Goal: Register for event/course

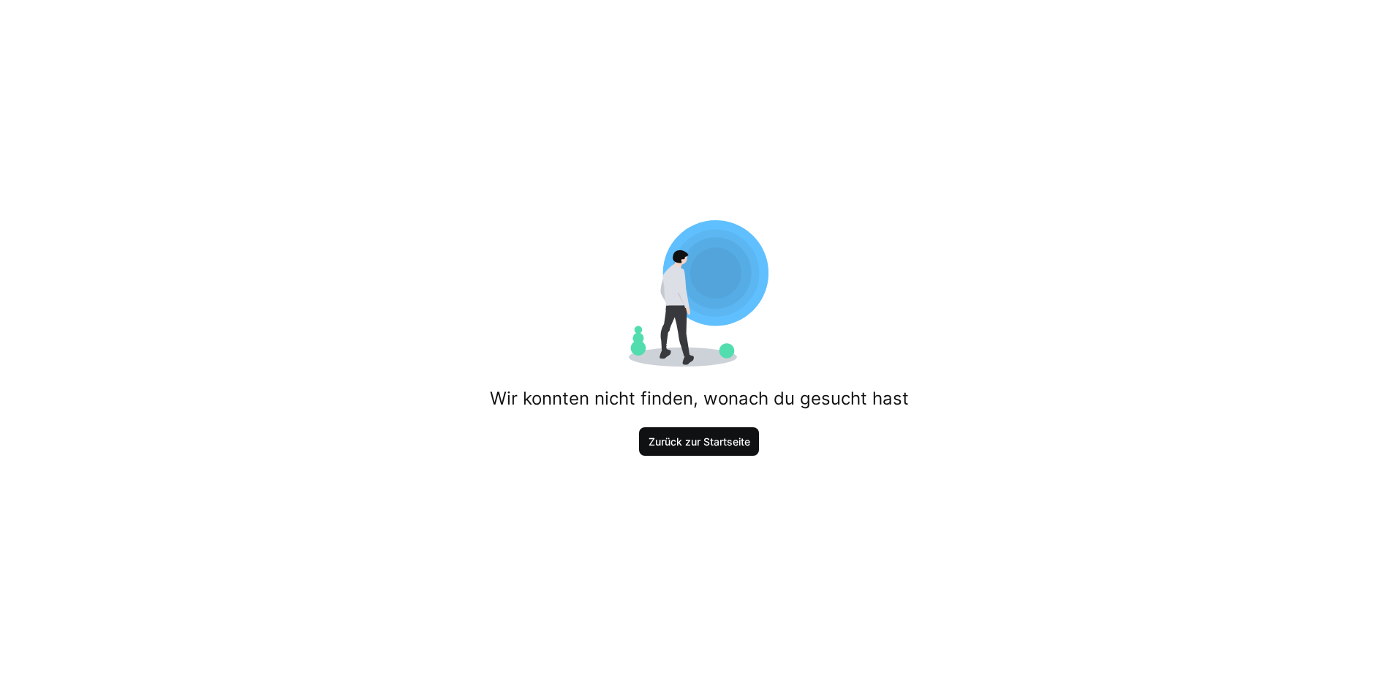
click at [725, 441] on span "Zurück zur Startseite" at bounding box center [700, 441] width 106 height 15
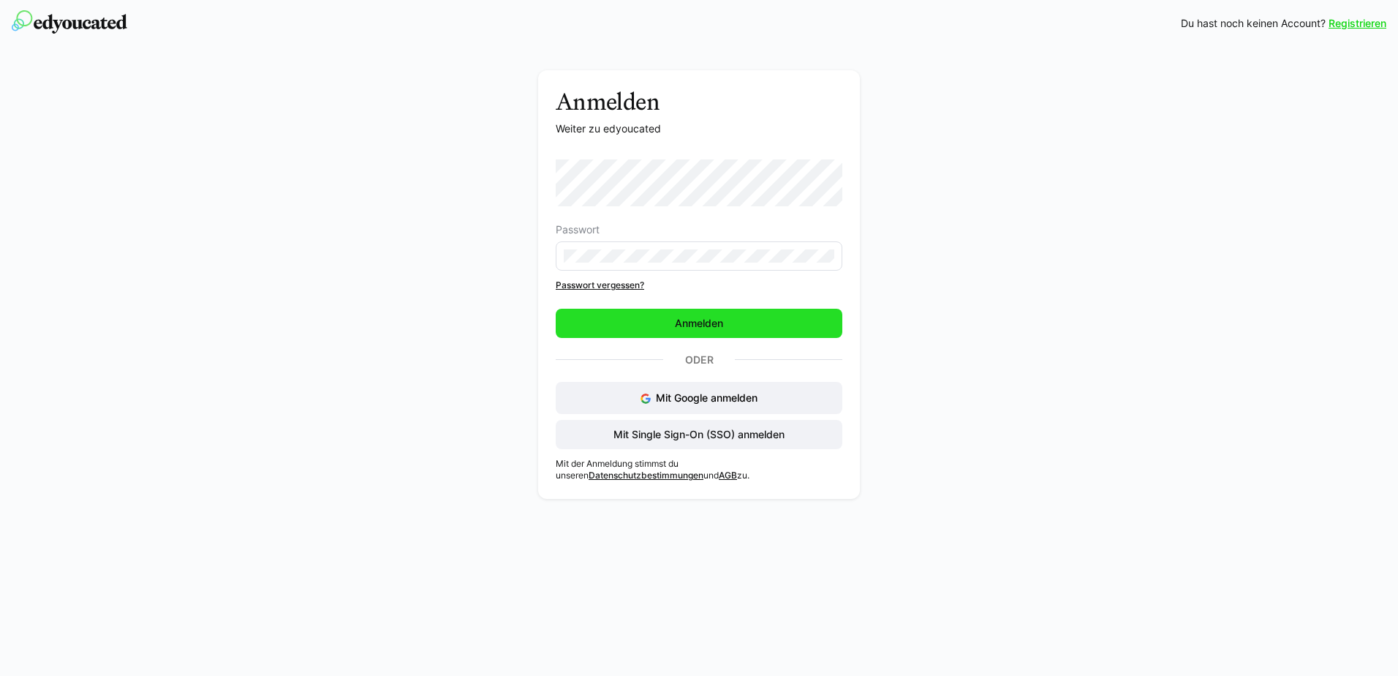
click at [649, 332] on span "Anmelden" at bounding box center [699, 323] width 287 height 29
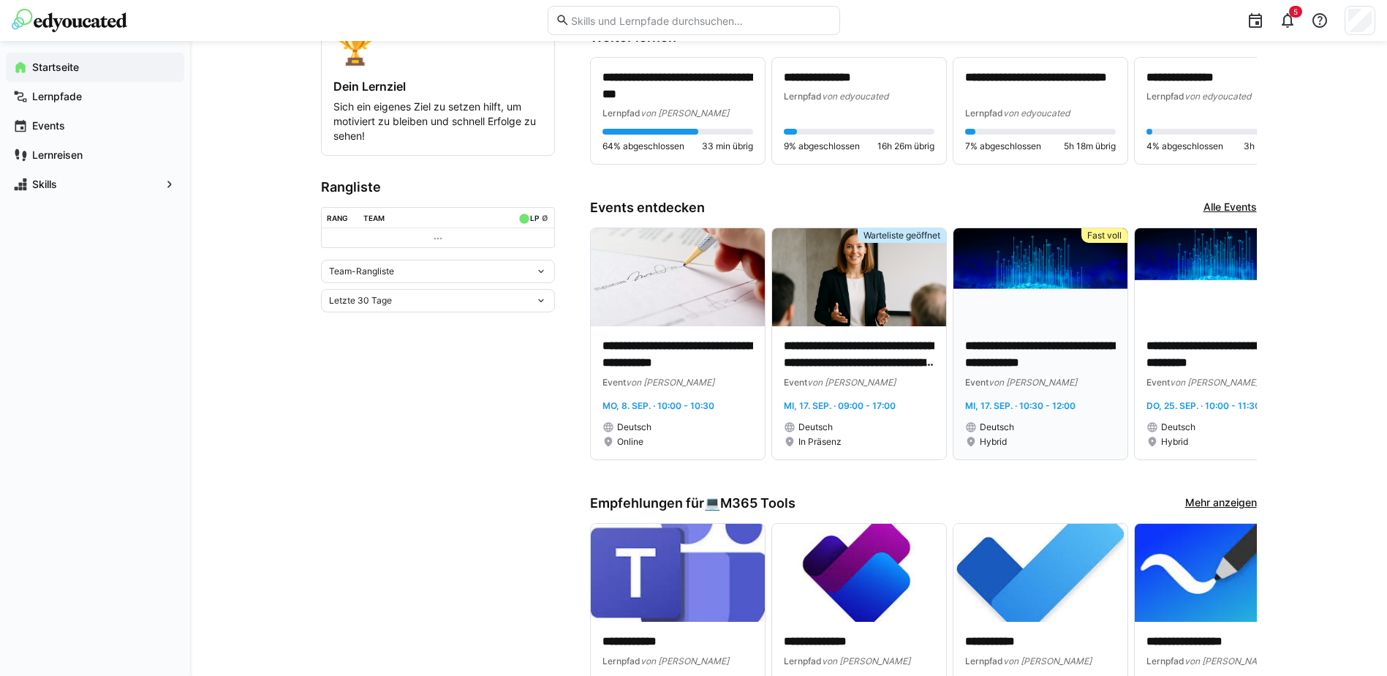
scroll to position [366, 0]
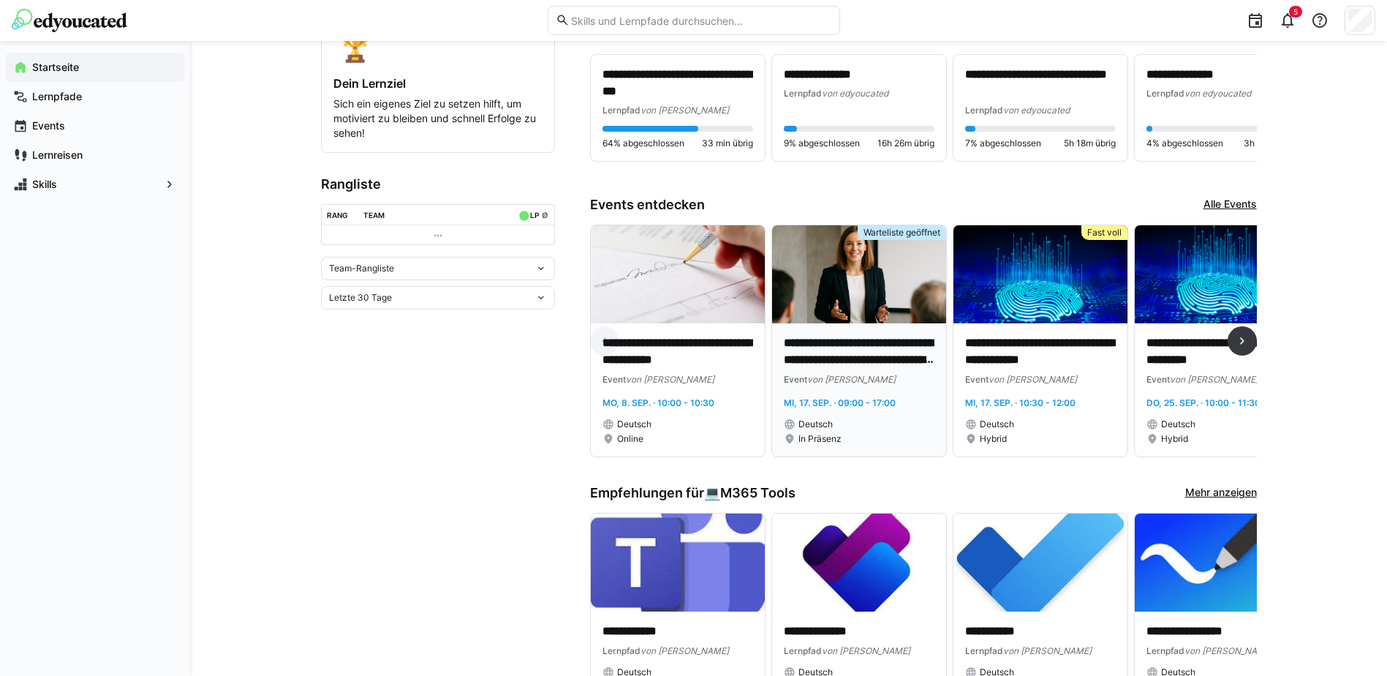
click at [843, 356] on p "**********" at bounding box center [859, 352] width 151 height 34
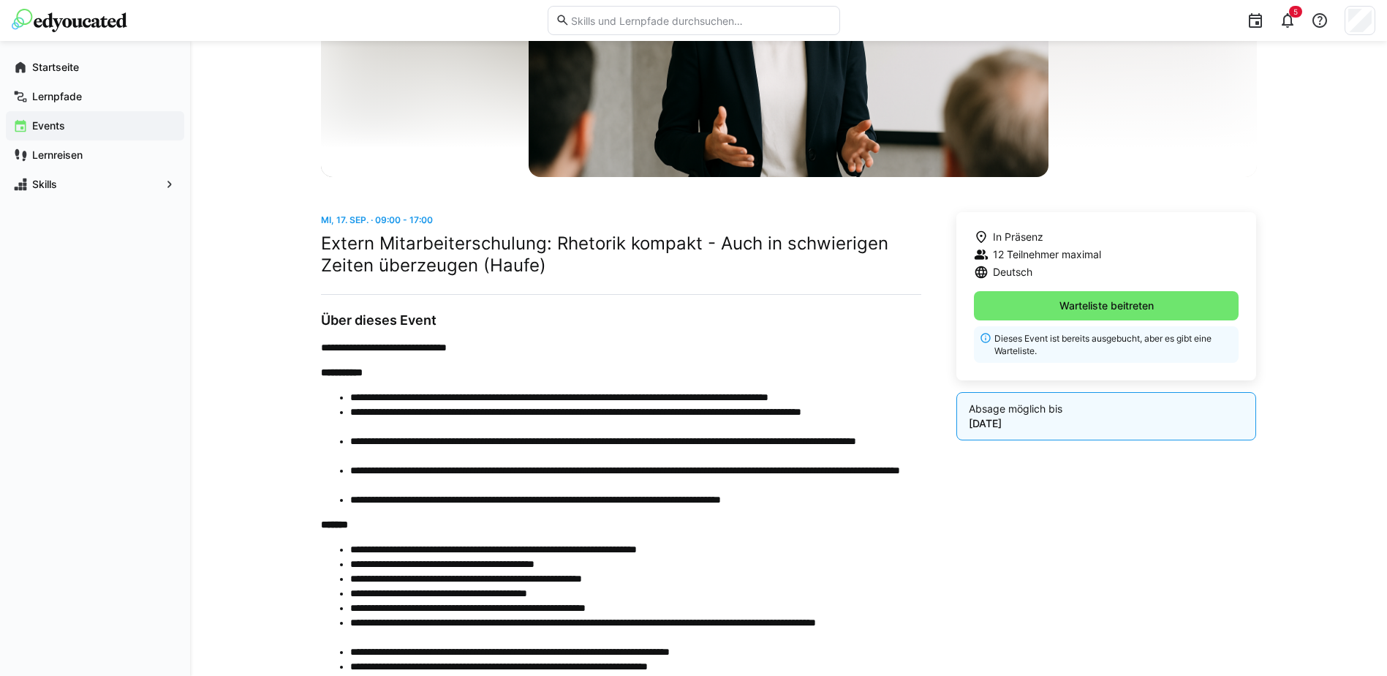
scroll to position [439, 0]
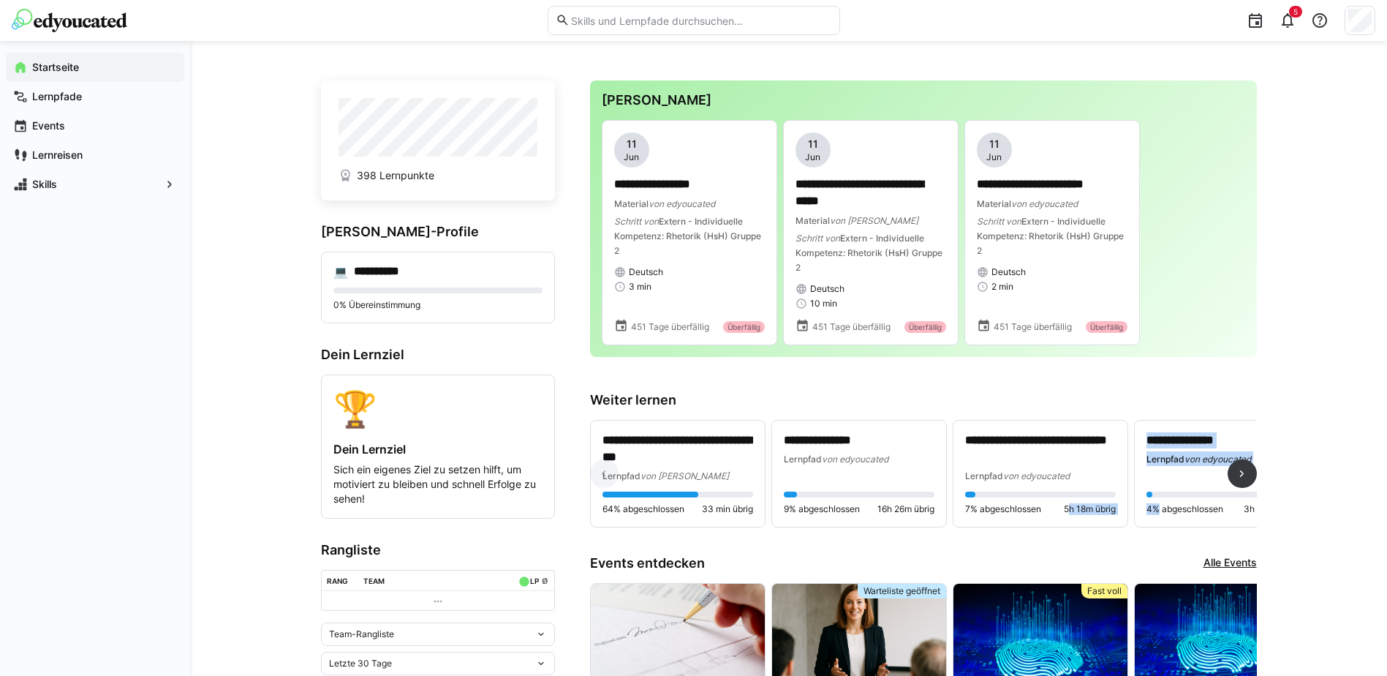
drag, startPoint x: 1053, startPoint y: 539, endPoint x: 1152, endPoint y: 545, distance: 98.9
click at [1152, 540] on div "**********" at bounding box center [923, 480] width 667 height 120
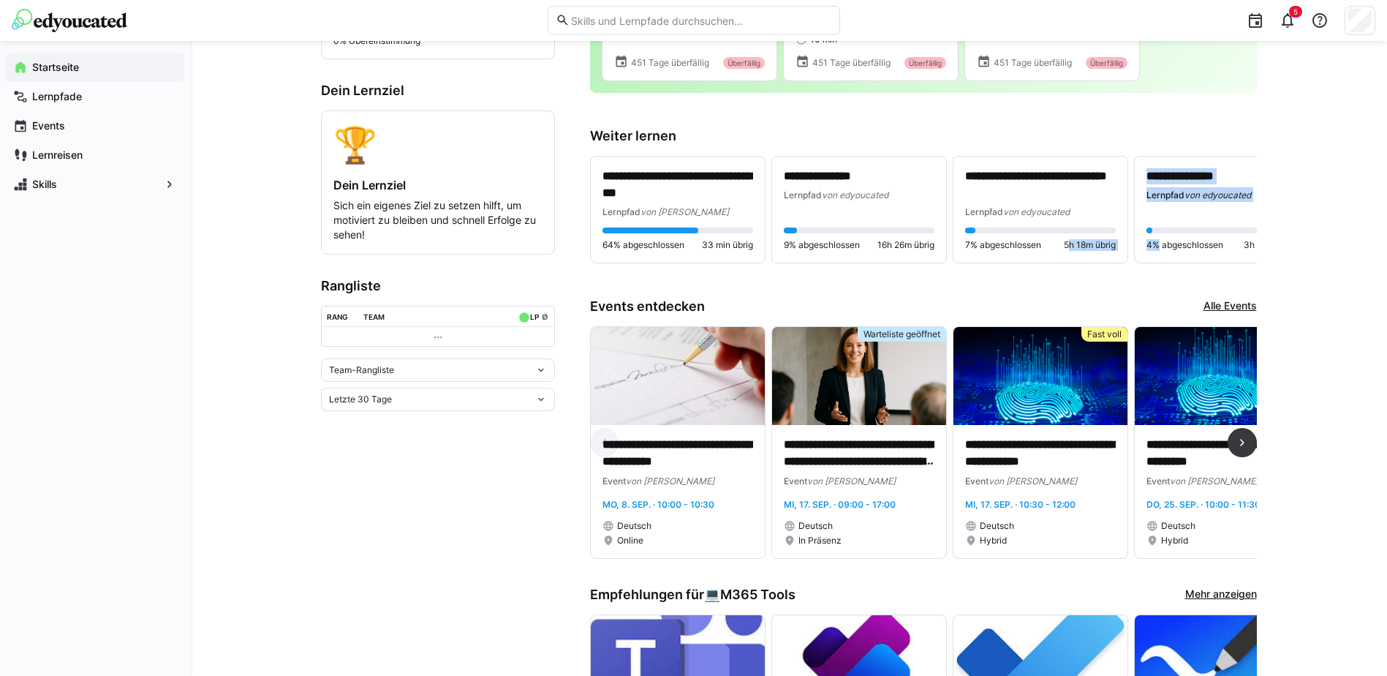
scroll to position [293, 0]
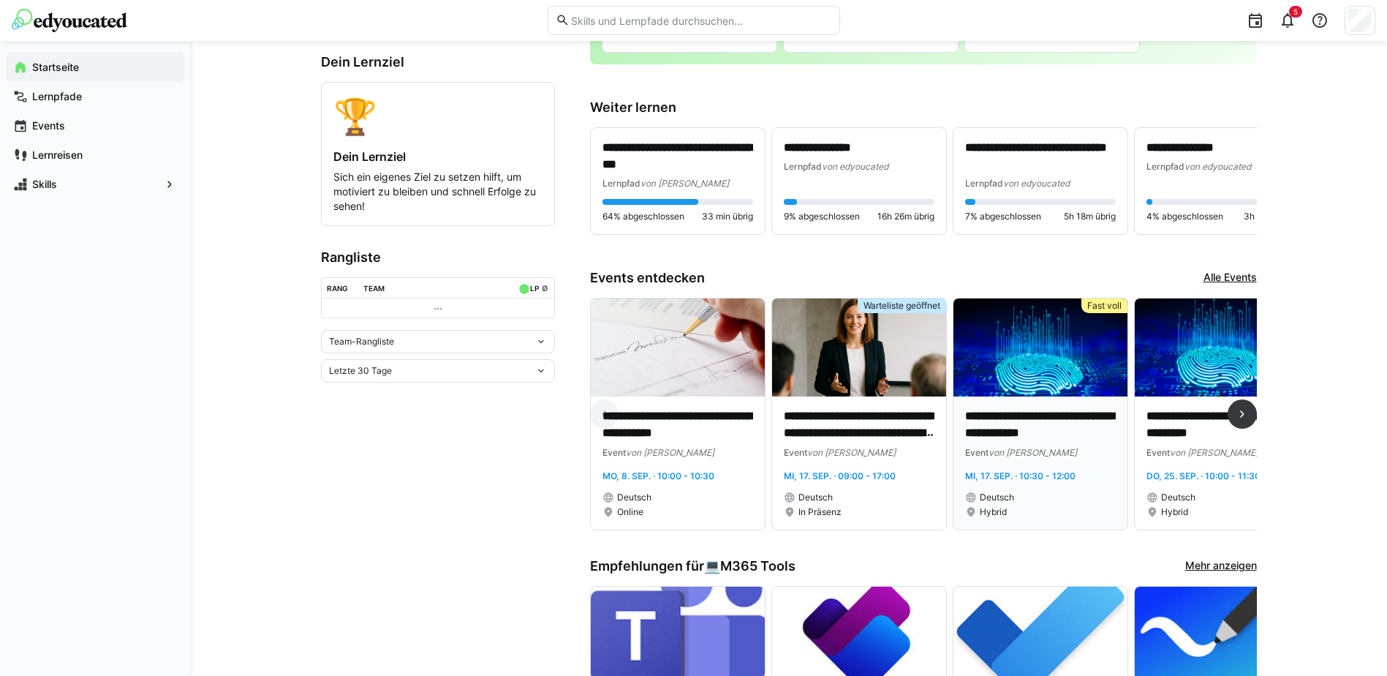
click at [1048, 414] on p "**********" at bounding box center [1040, 425] width 151 height 34
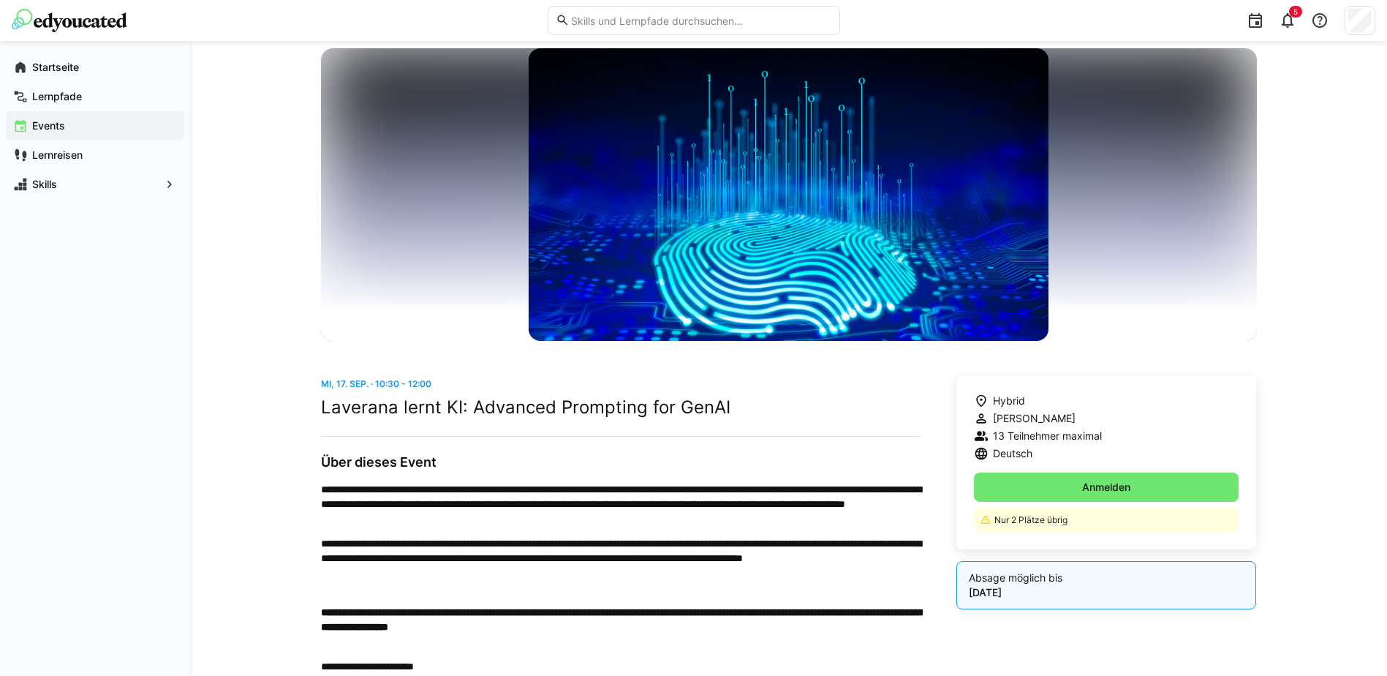
scroll to position [146, 0]
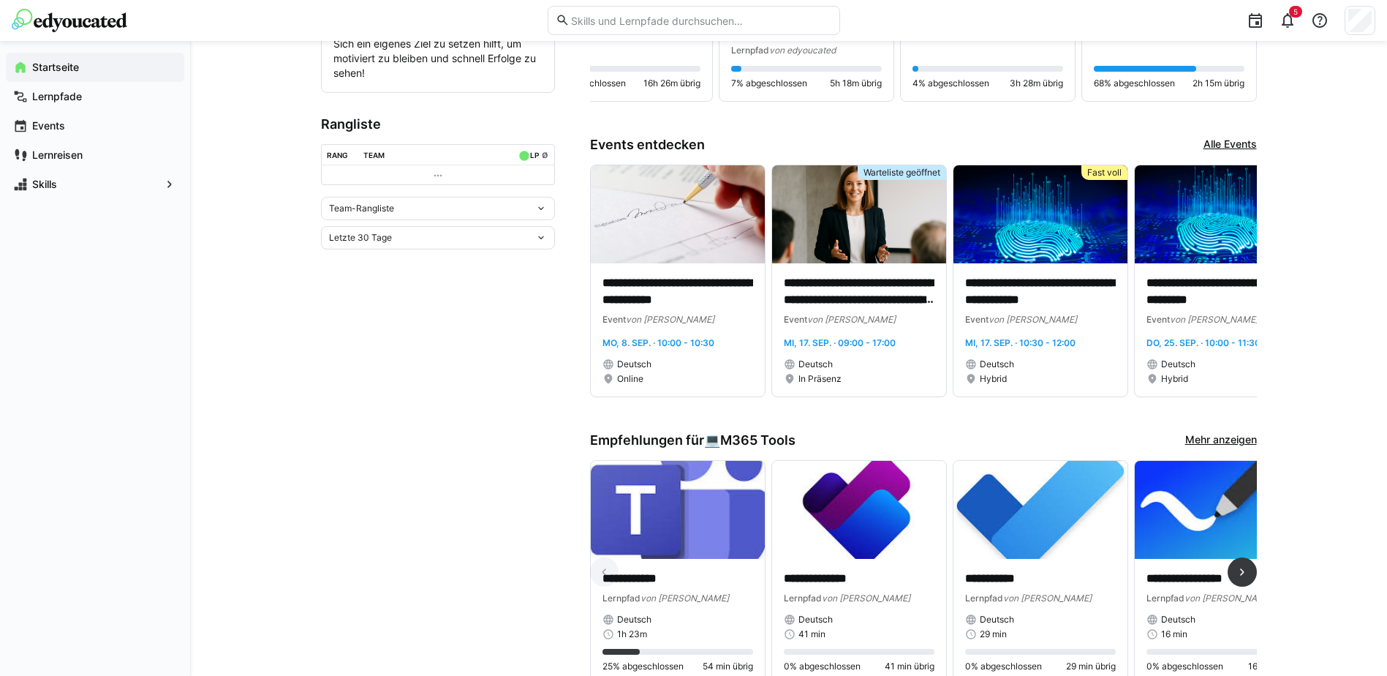
scroll to position [439, 0]
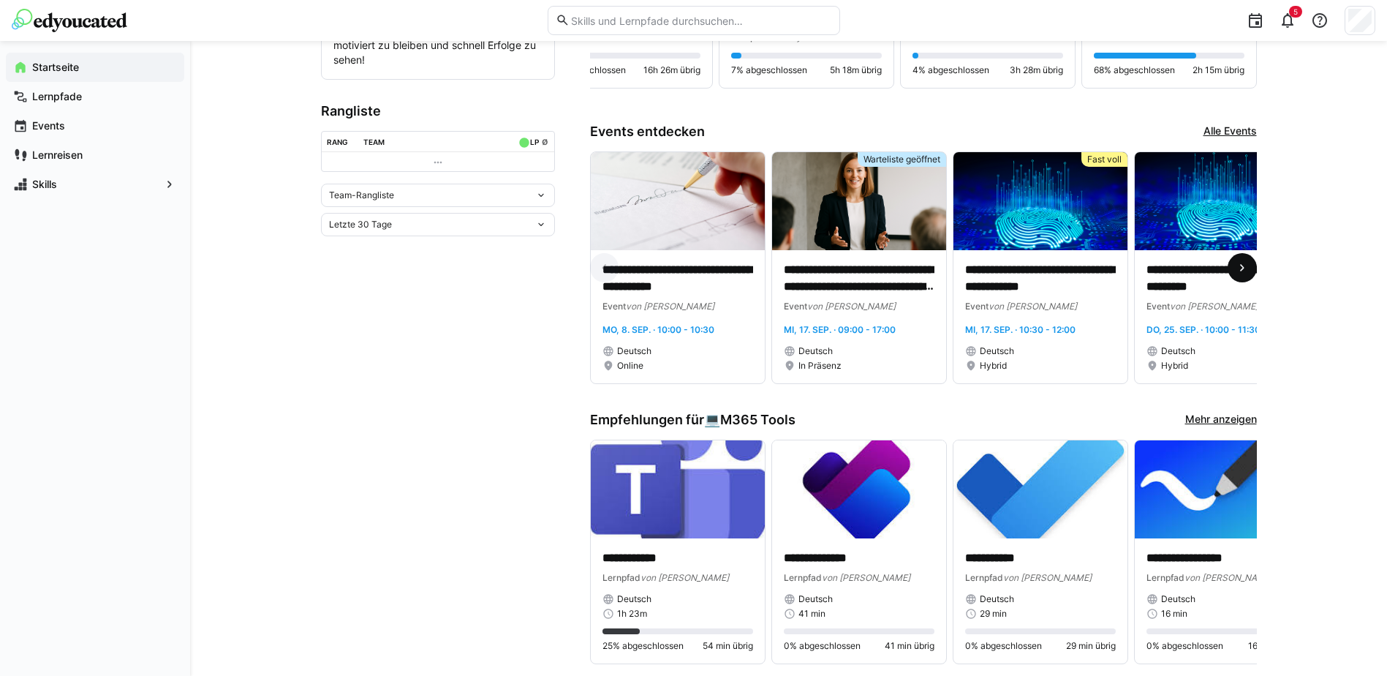
click at [1252, 260] on span at bounding box center [1242, 267] width 29 height 29
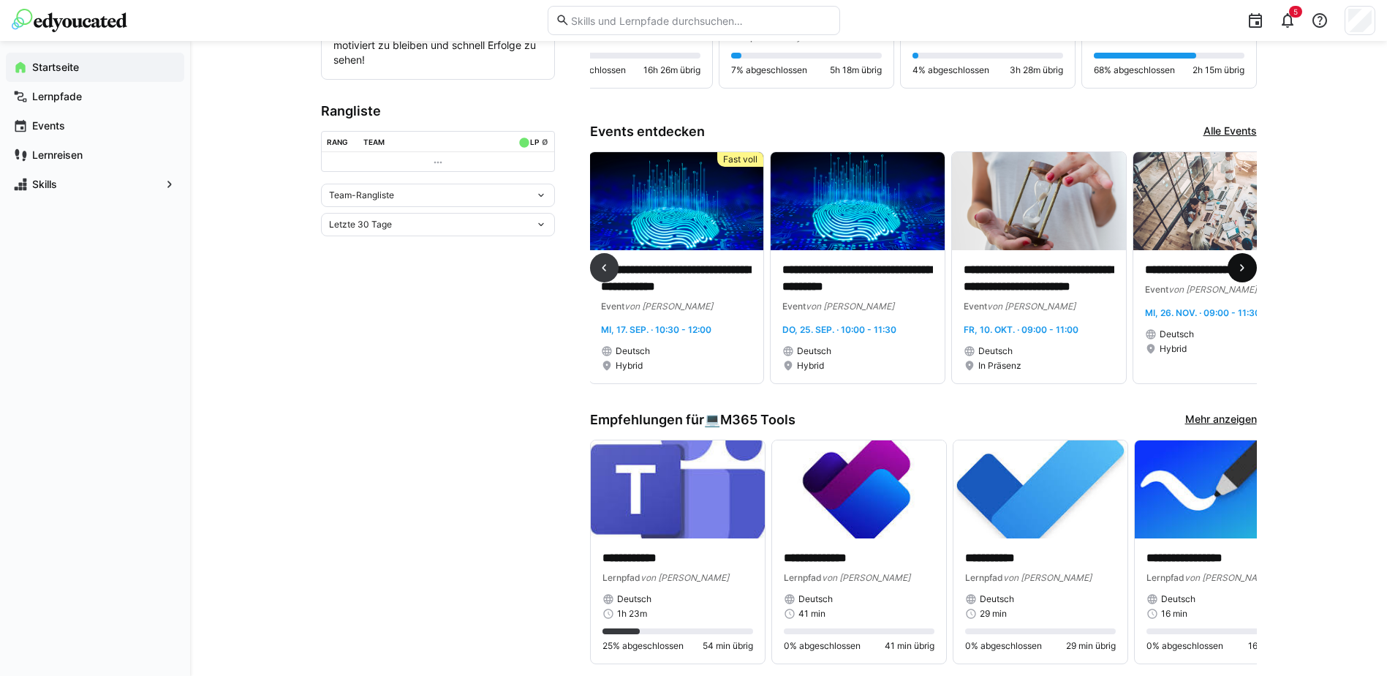
scroll to position [0, 415]
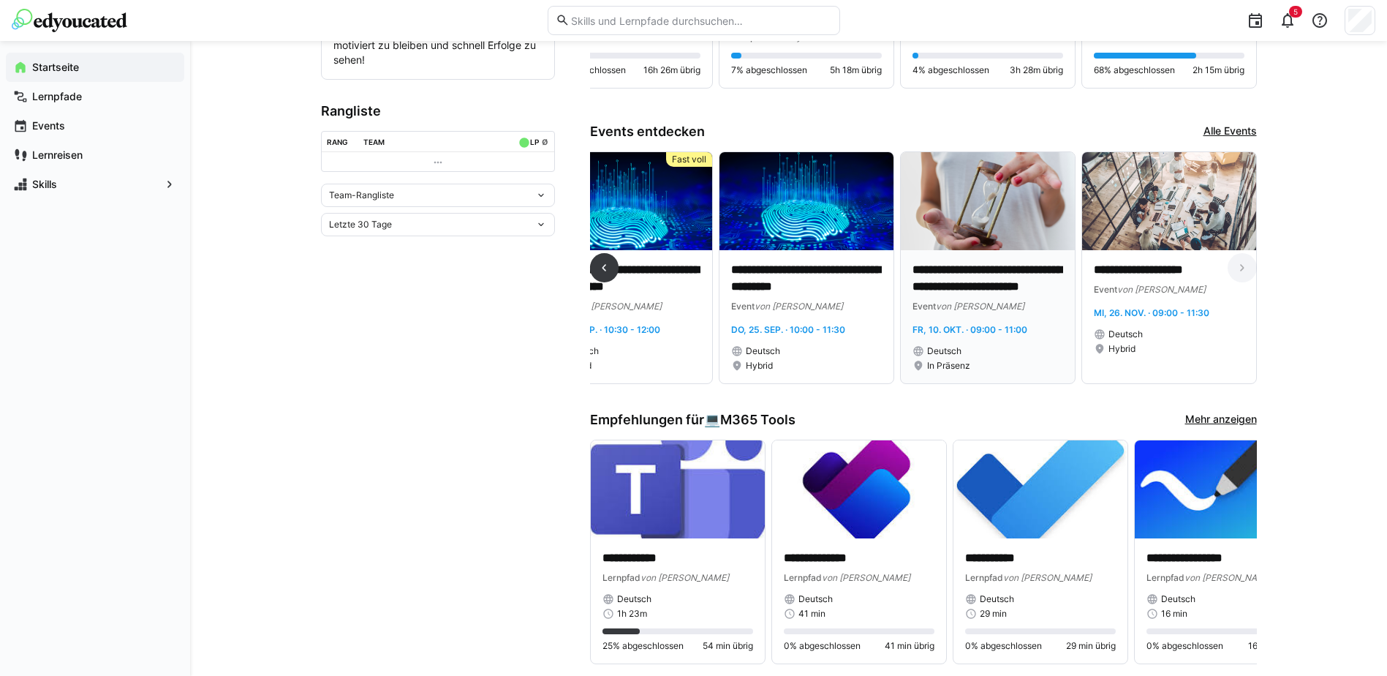
click at [943, 273] on p "**********" at bounding box center [988, 279] width 151 height 34
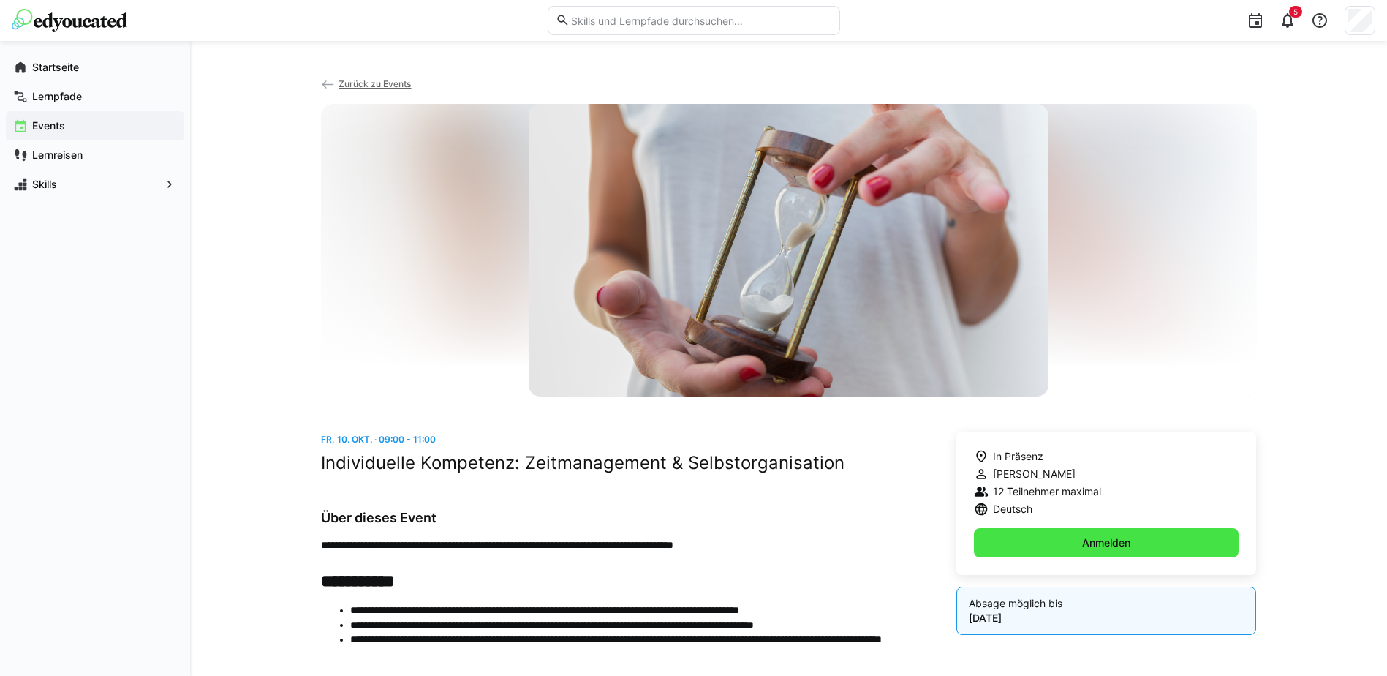
click at [1069, 542] on span "Anmelden" at bounding box center [1106, 542] width 265 height 29
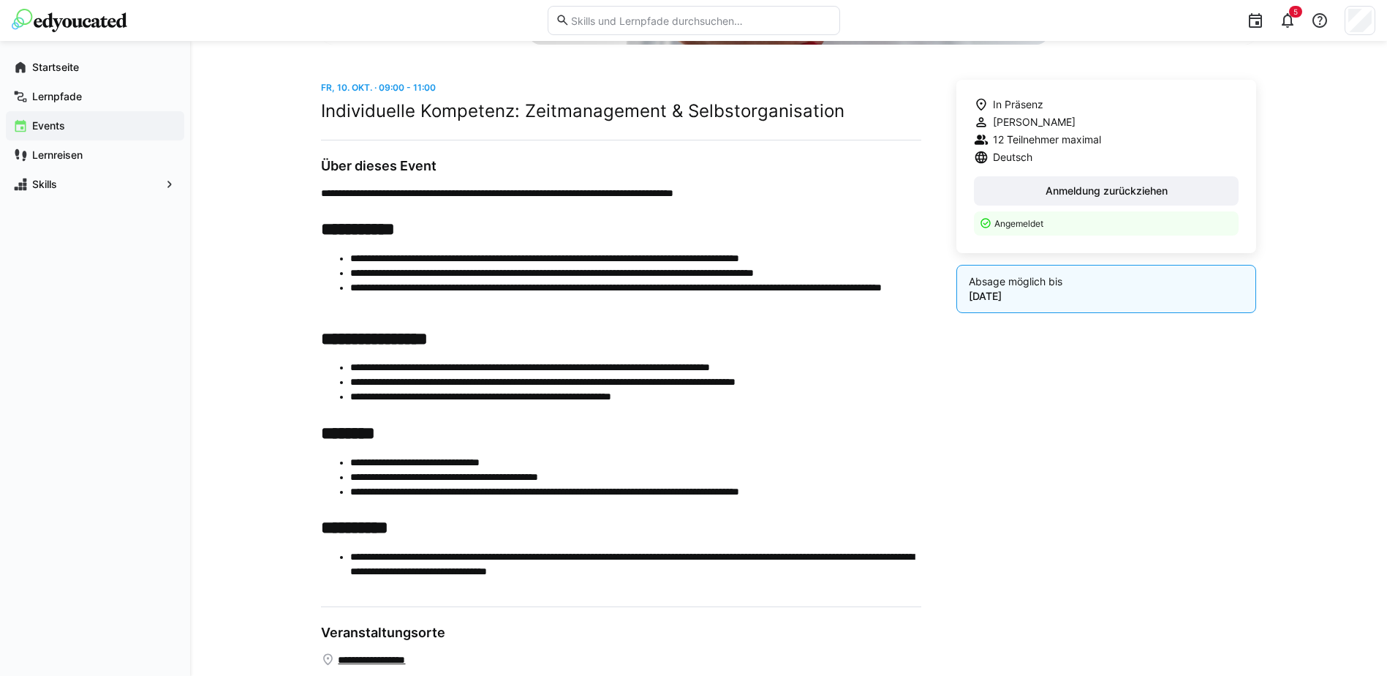
scroll to position [146, 0]
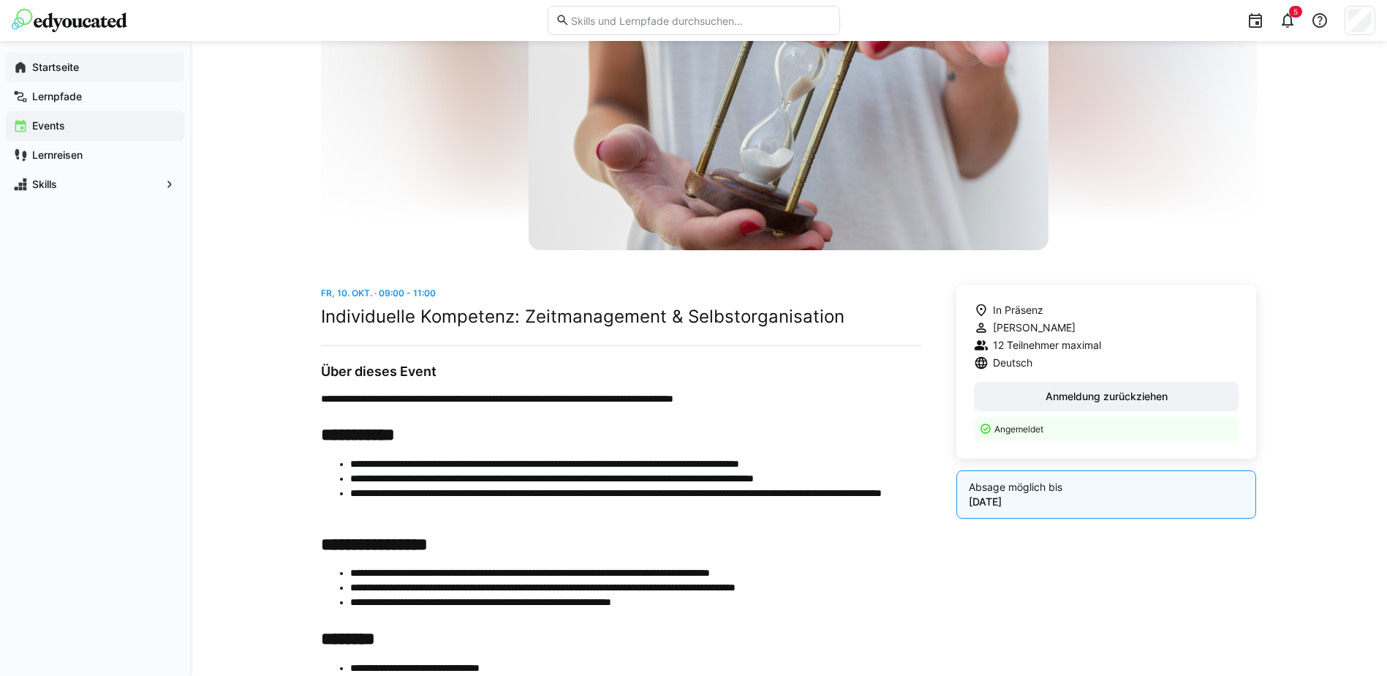
click at [0, 0] on app-navigation-label "Startseite" at bounding box center [0, 0] width 0 height 0
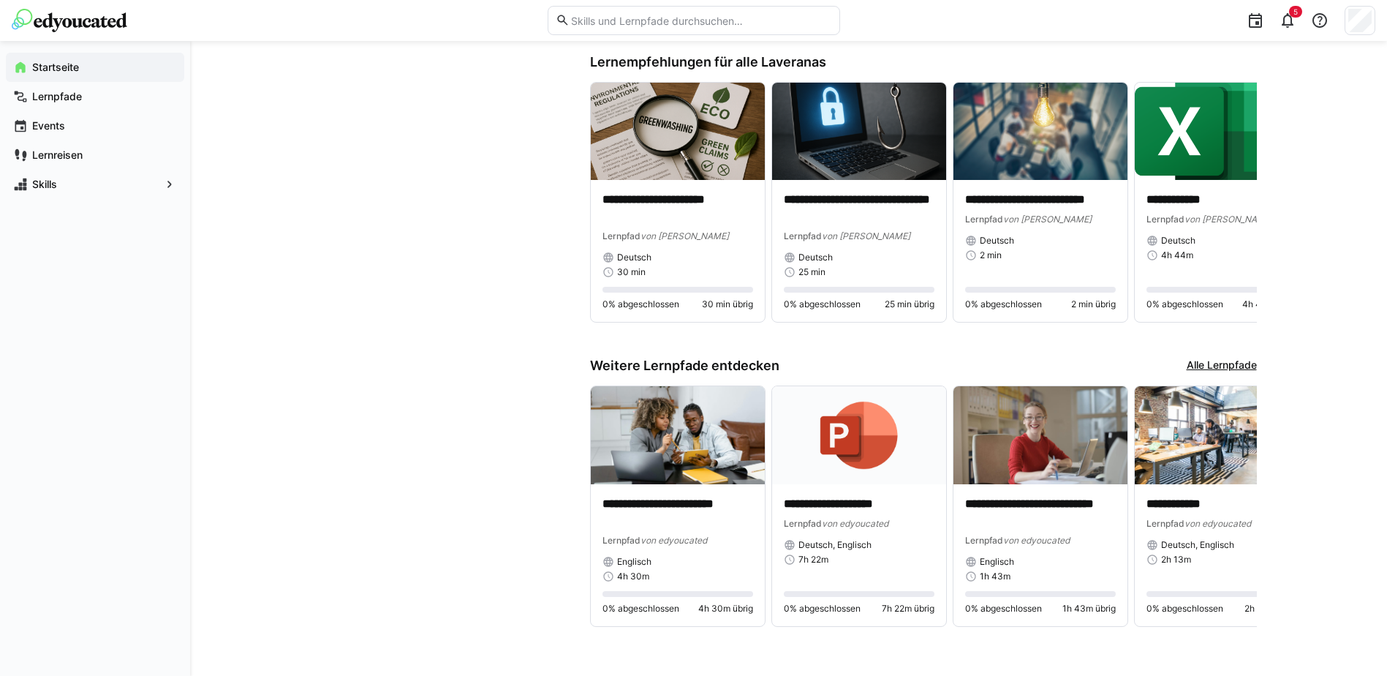
scroll to position [1115, 0]
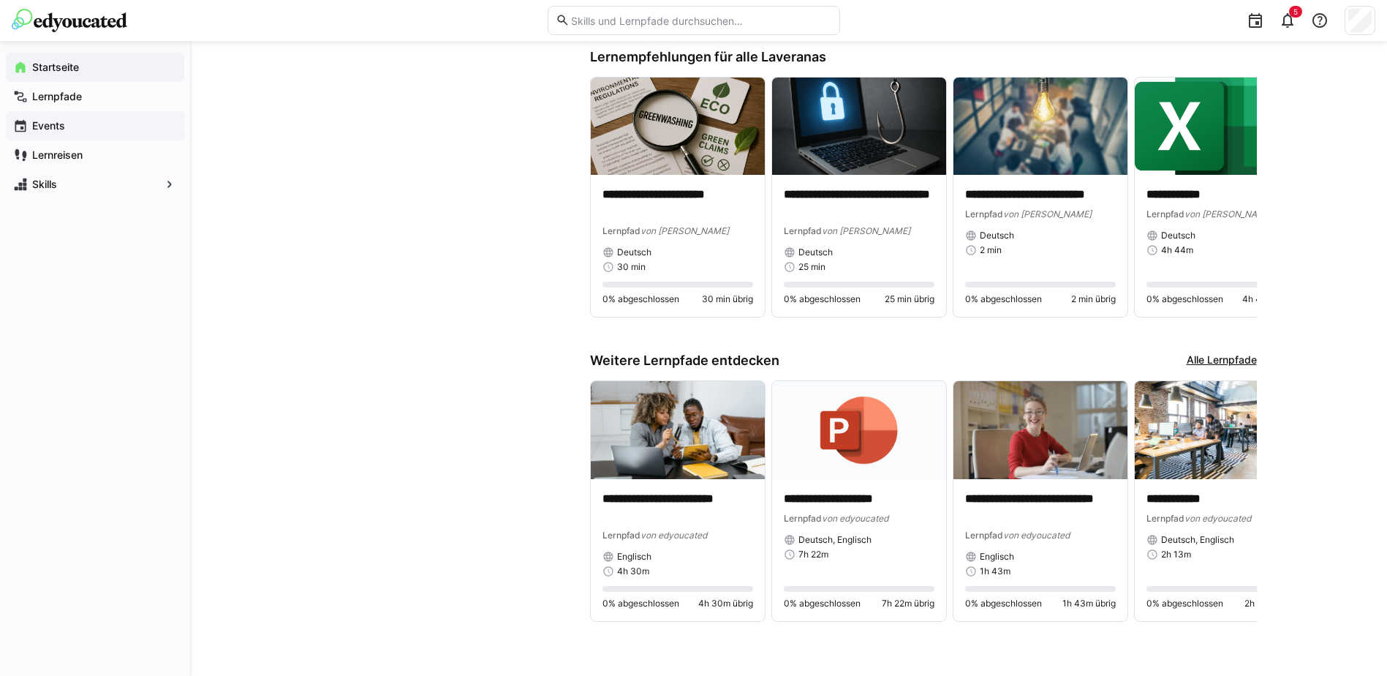
click at [0, 0] on app-navigation-label "Events" at bounding box center [0, 0] width 0 height 0
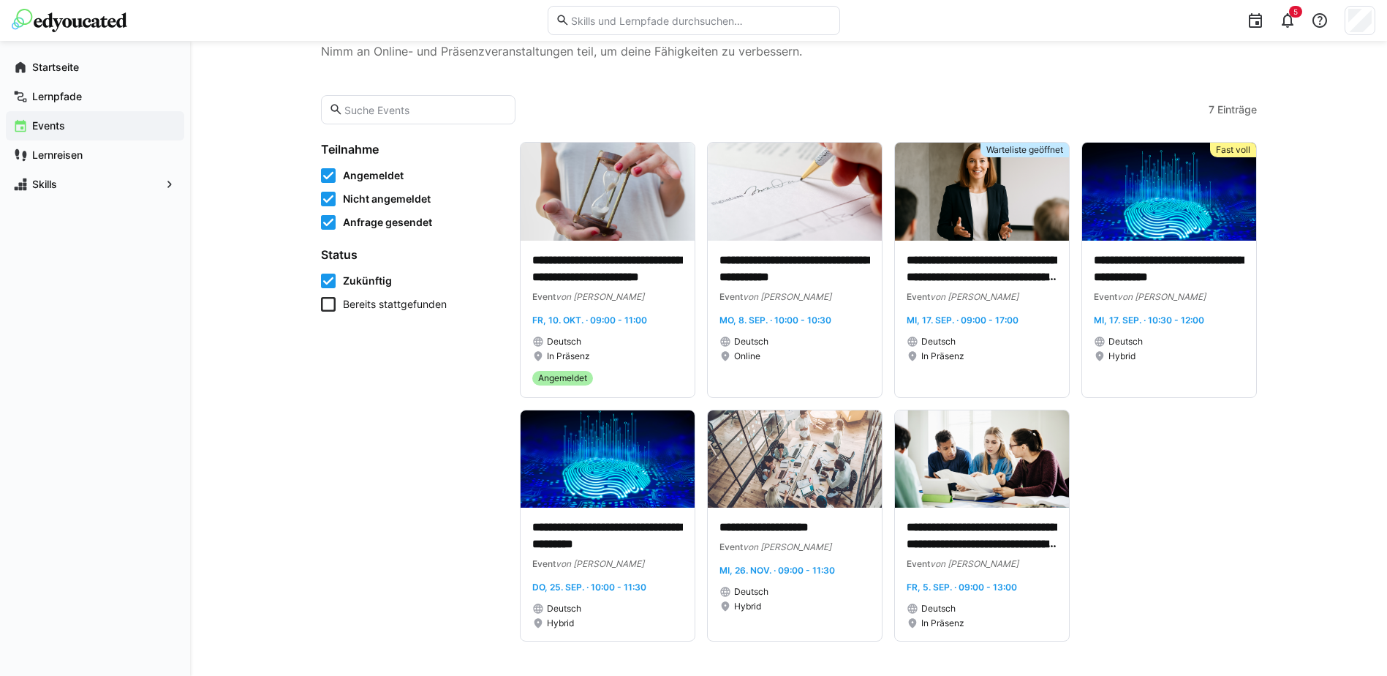
scroll to position [59, 0]
click at [991, 514] on div "**********" at bounding box center [982, 573] width 174 height 133
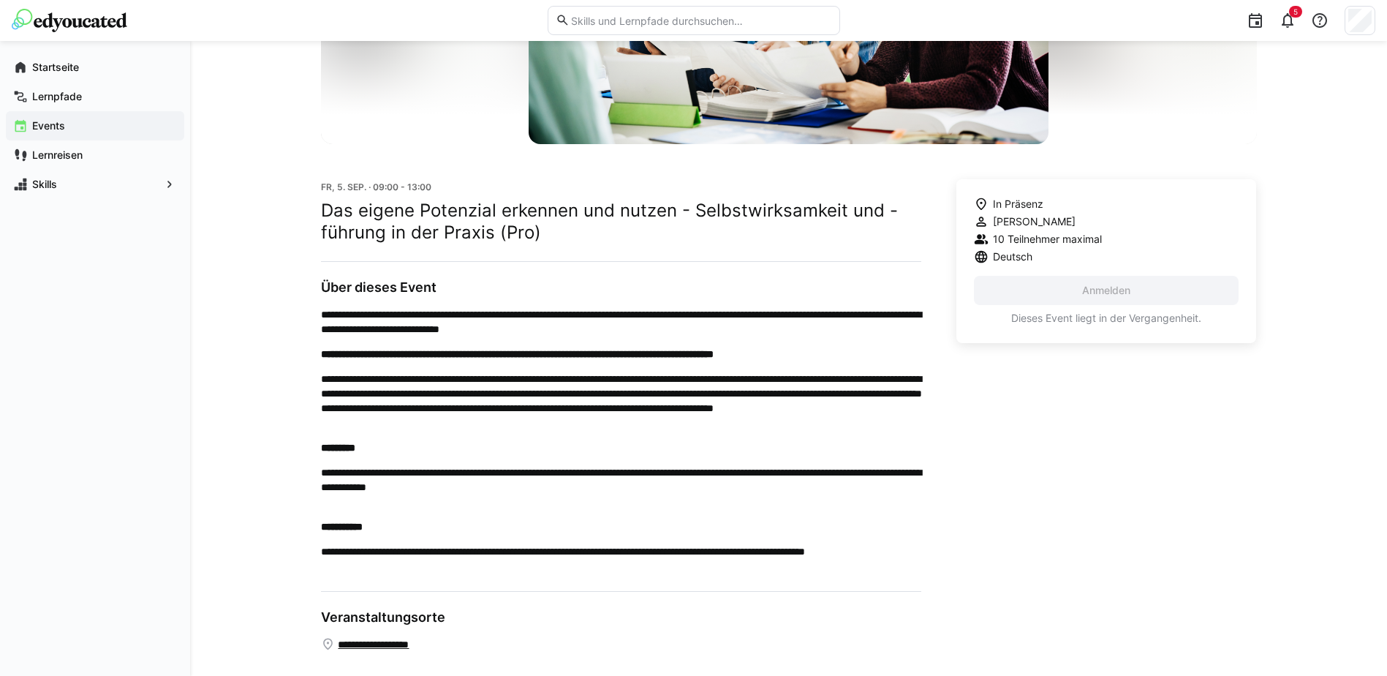
scroll to position [263, 0]
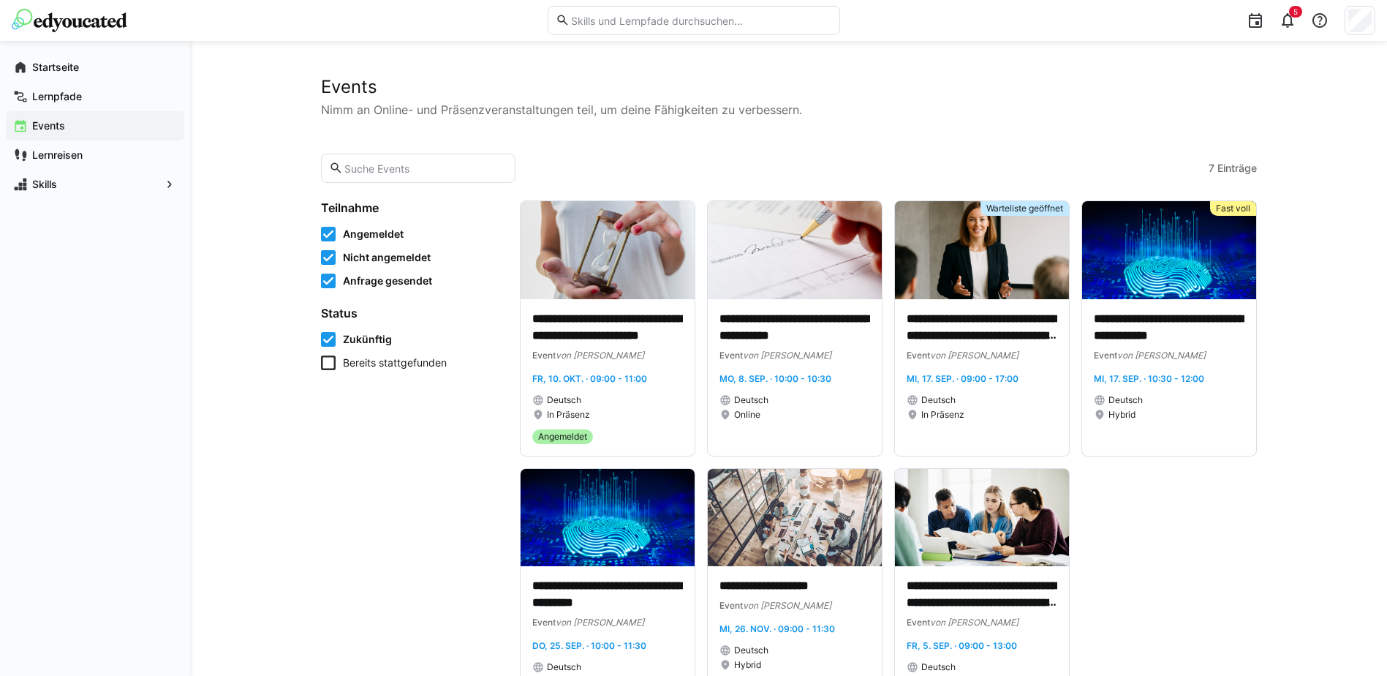
scroll to position [59, 0]
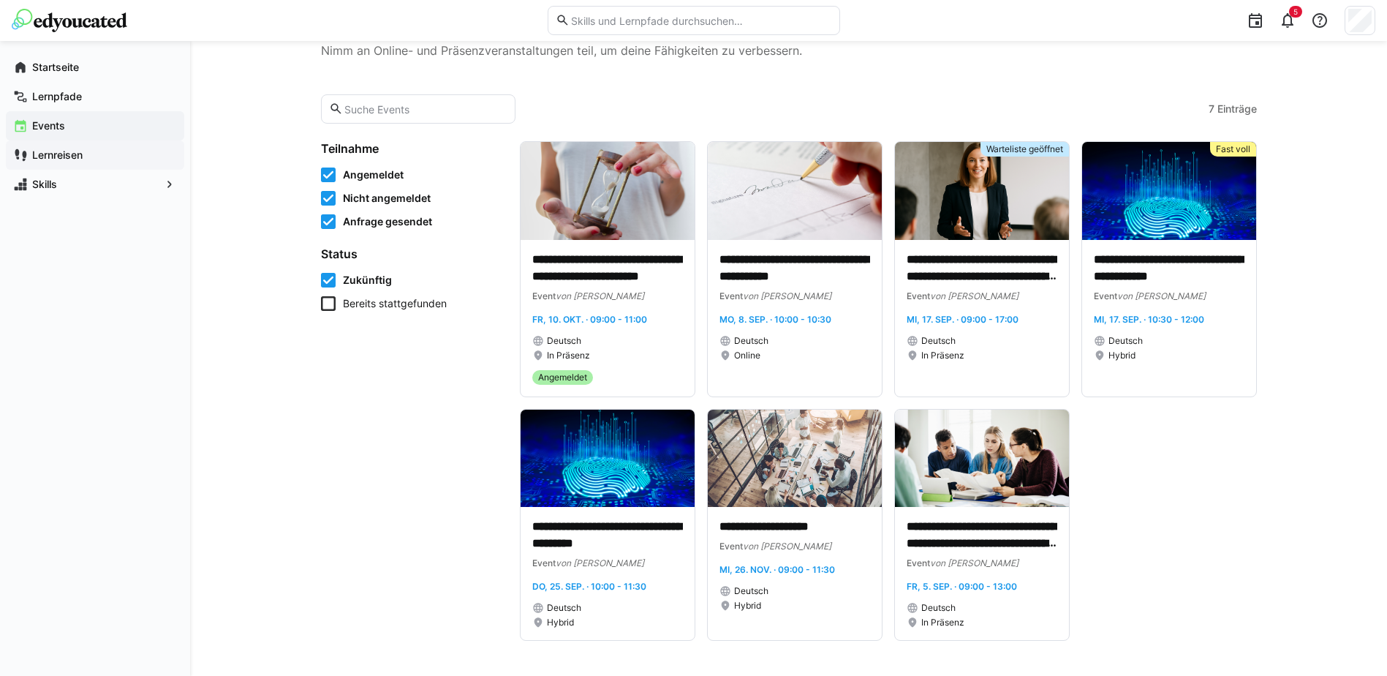
click at [0, 0] on app-navigation-label "Lernreisen" at bounding box center [0, 0] width 0 height 0
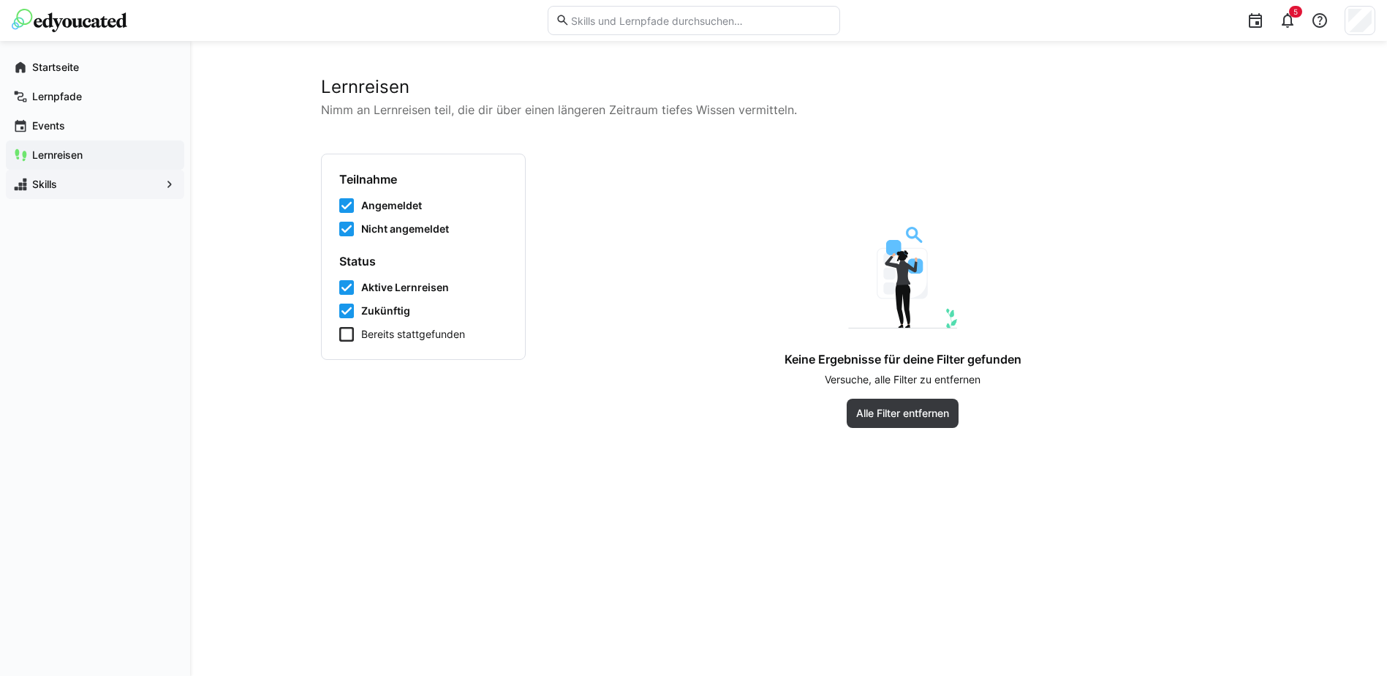
click at [39, 194] on div "Skills" at bounding box center [95, 184] width 178 height 29
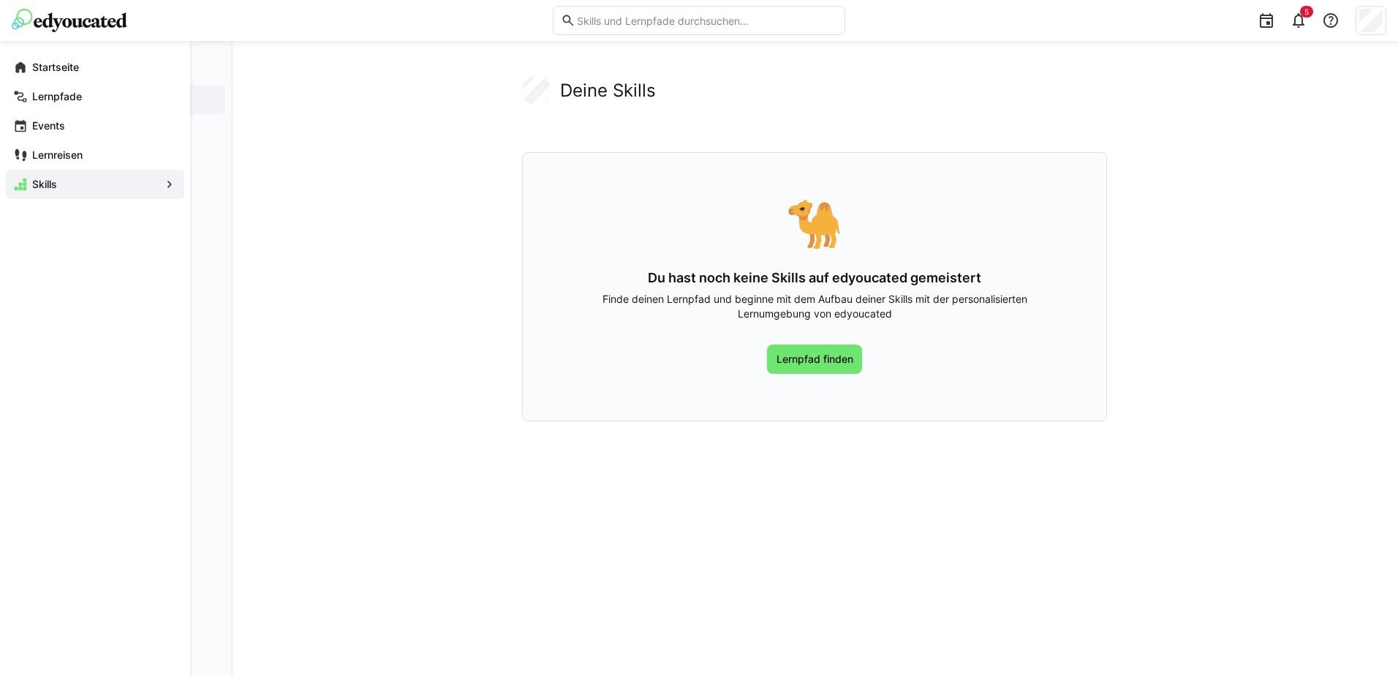
click at [14, 72] on eds-icon at bounding box center [20, 67] width 15 height 15
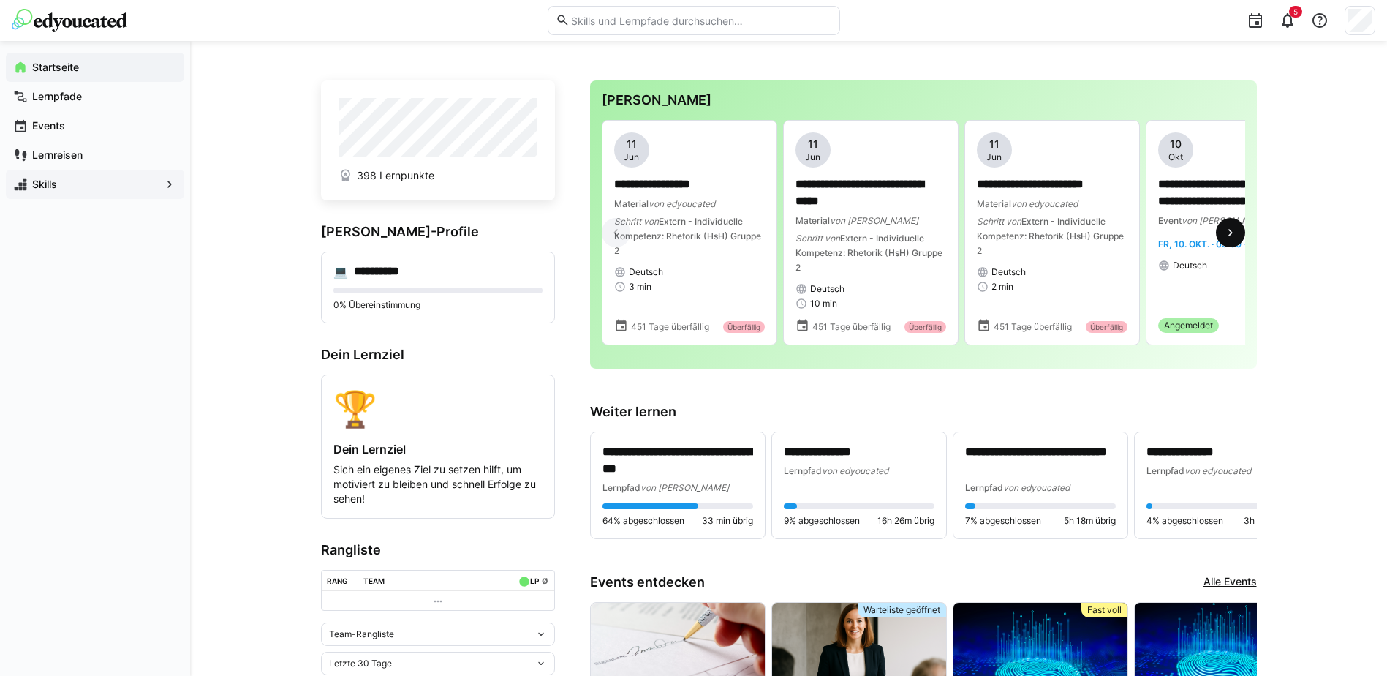
click at [1239, 237] on span at bounding box center [1230, 232] width 29 height 29
